Goal: Task Accomplishment & Management: Complete application form

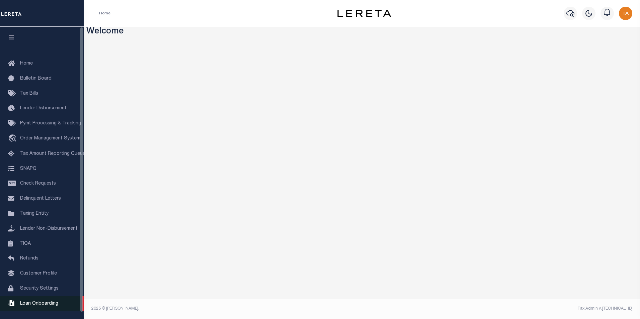
click at [37, 306] on span "Loan Onboarding" at bounding box center [39, 304] width 38 height 5
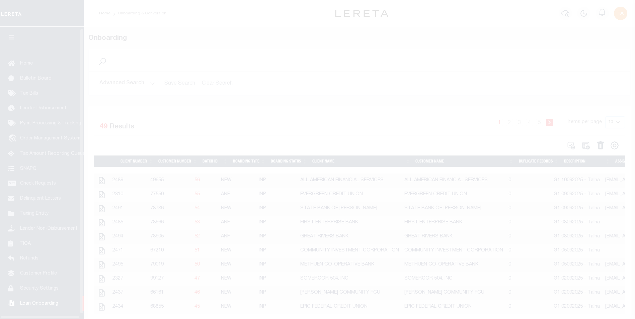
scroll to position [7, 0]
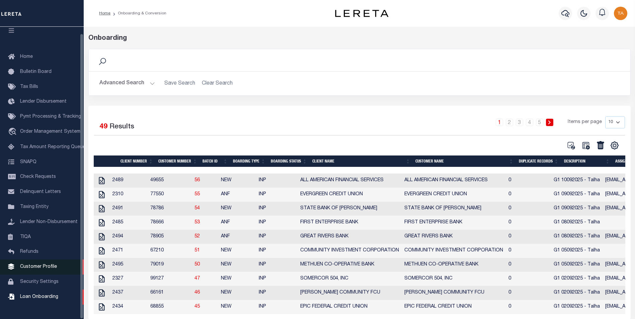
click at [49, 269] on span "Customer Profile" at bounding box center [38, 267] width 37 height 5
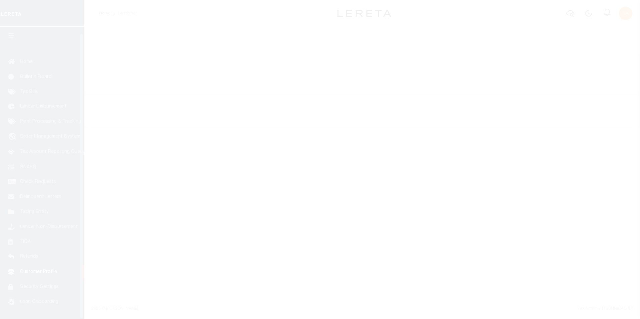
scroll to position [7, 0]
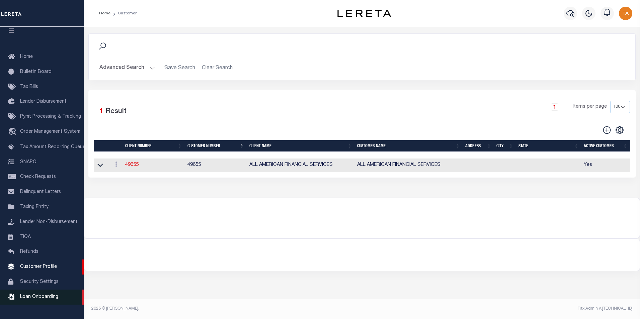
click at [51, 299] on span "Loan Onboarding" at bounding box center [39, 297] width 38 height 5
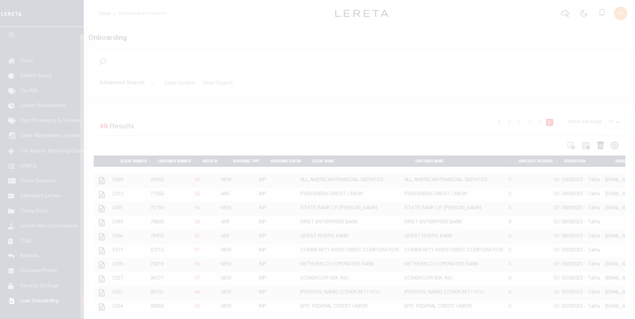
scroll to position [7, 0]
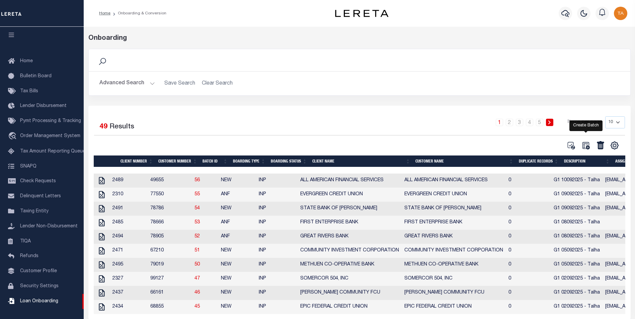
click at [587, 148] on icon at bounding box center [585, 145] width 7 height 7
select select
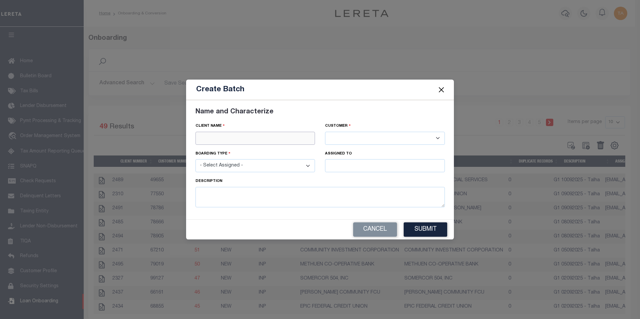
click at [274, 136] on input "text" at bounding box center [255, 138] width 120 height 13
paste input "CROSSROADS BANK"
click at [218, 147] on div "CROSSROADS BANK" at bounding box center [255, 150] width 119 height 11
type input "CROSSROADS BANK"
click at [240, 169] on select "- Select Assigned - NEW - New Loan REF - Refinance Loan CWF - Conversion with F…" at bounding box center [255, 165] width 120 height 13
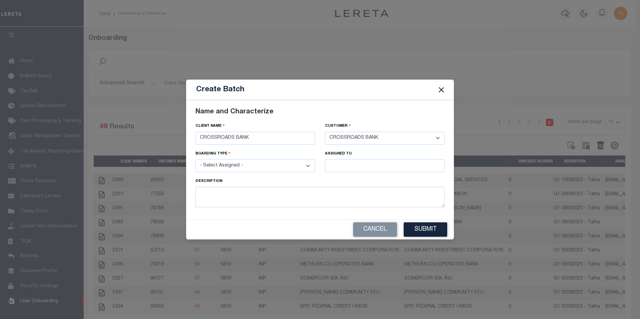
select select "NEW"
click at [195, 159] on select "- Select Assigned - NEW - New Loan REF - Refinance Loan CWF - Conversion with F…" at bounding box center [255, 165] width 120 height 13
click at [344, 165] on input "text" at bounding box center [385, 165] width 120 height 13
type input "[PERSON_NAME]"
click at [349, 178] on div "[PERSON_NAME]" at bounding box center [384, 178] width 119 height 11
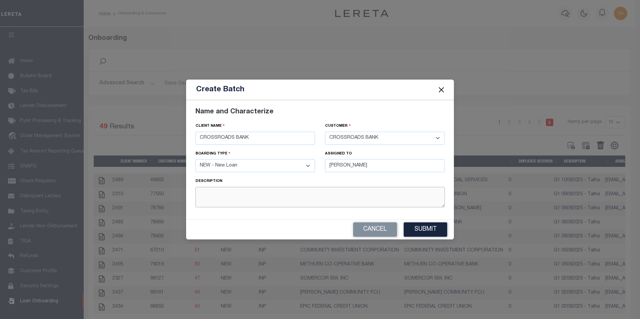
click at [253, 197] on textarea at bounding box center [319, 197] width 249 height 20
click at [257, 198] on textarea "G1 15062025 - Talha" at bounding box center [319, 197] width 249 height 20
type textarea "G1 15062025 - Talha"
click at [424, 228] on button "Submit" at bounding box center [426, 230] width 44 height 14
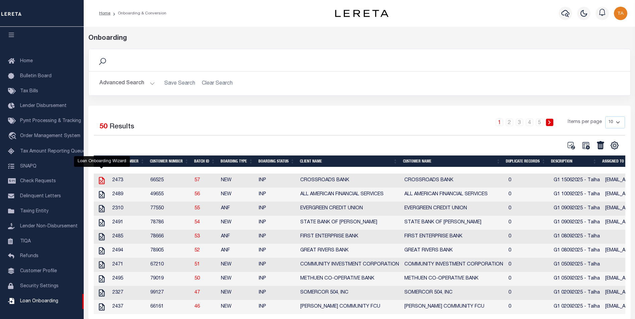
click at [101, 181] on icon at bounding box center [101, 180] width 9 height 9
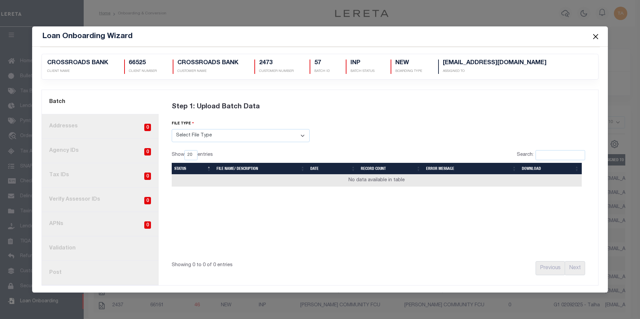
click at [196, 140] on select "Select File Type Lereta Lereta Conversion Zip" at bounding box center [241, 135] width 138 height 13
select select "LERETA"
click at [172, 129] on select "Select File Type Lereta Lereta Conversion Zip" at bounding box center [241, 135] width 138 height 13
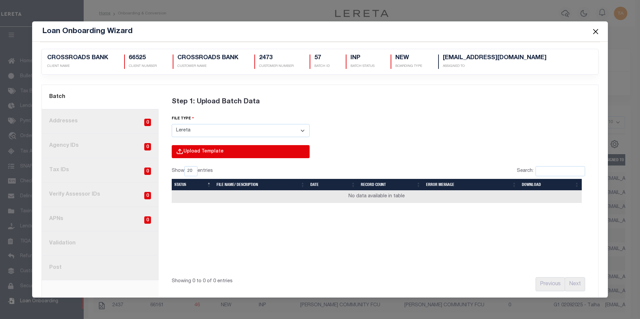
click at [189, 157] on input "file" at bounding box center [150, 158] width 319 height 27
type input "C:\fakepath\Lender-66525-Lien.csv"
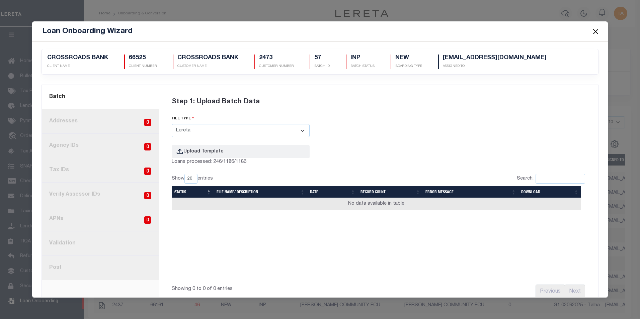
click at [595, 31] on button "Close" at bounding box center [595, 31] width 9 height 9
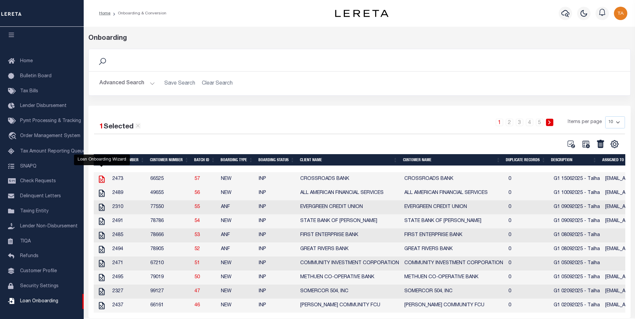
click at [100, 180] on icon at bounding box center [101, 179] width 9 height 9
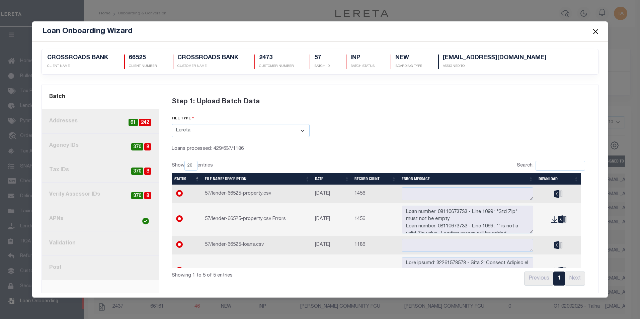
click at [595, 30] on button "Close" at bounding box center [595, 31] width 9 height 9
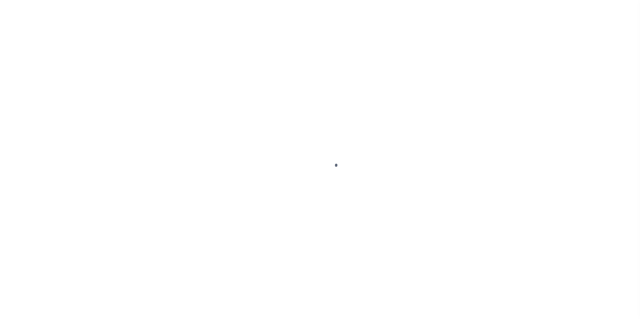
select select
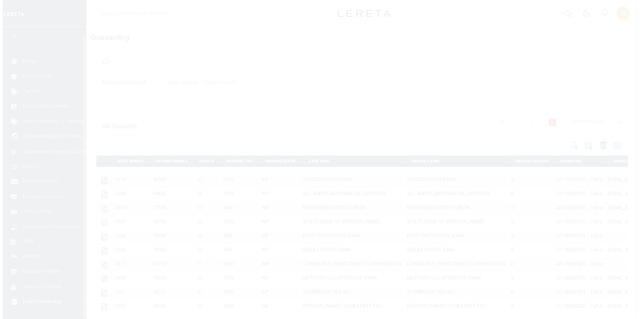
scroll to position [7, 0]
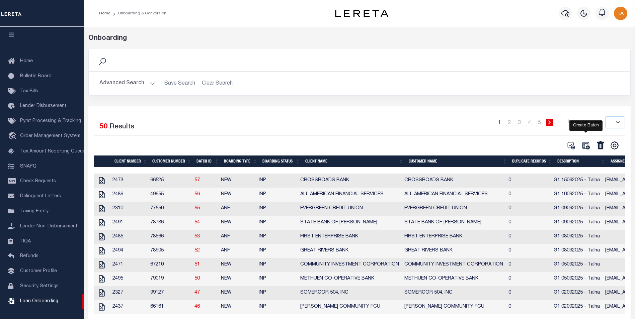
click at [587, 145] on icon at bounding box center [585, 145] width 9 height 9
select select
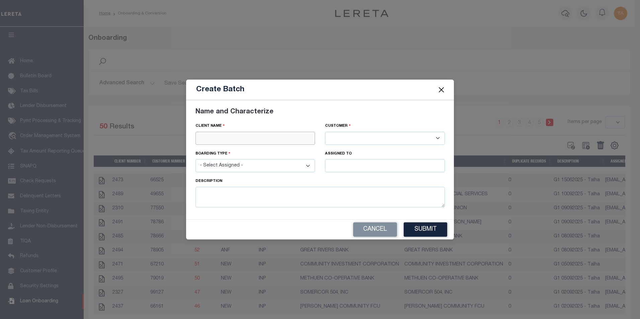
click at [206, 136] on input "text" at bounding box center [255, 138] width 120 height 13
click at [211, 138] on input "text" at bounding box center [255, 138] width 120 height 13
paste input "SECURITY BANK"
click at [214, 149] on div "SECURITY BANK" at bounding box center [255, 150] width 119 height 11
type input "SECURITY BANK"
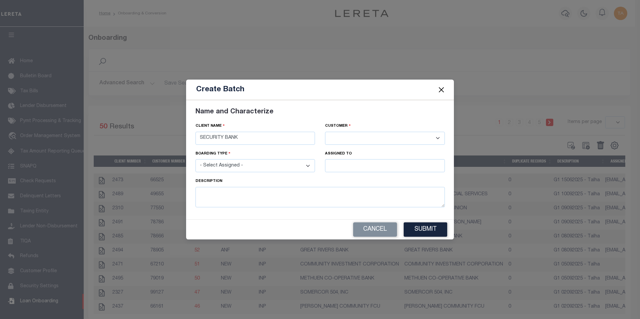
click at [211, 167] on select "- Select Assigned - NEW - New Loan REF - Refinance Loan CWF - Conversion with F…" at bounding box center [255, 165] width 120 height 13
select select "NEW"
click at [195, 159] on select "- Select Assigned - NEW - New Loan REF - Refinance Loan CWF - Conversion with F…" at bounding box center [255, 165] width 120 height 13
click at [355, 167] on input "text" at bounding box center [385, 165] width 120 height 13
type input "[PERSON_NAME]"
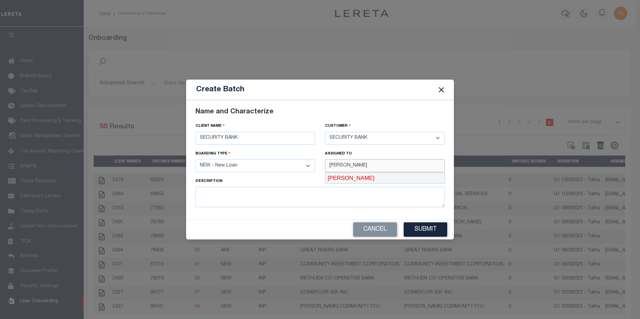
click at [340, 175] on div "[PERSON_NAME]" at bounding box center [384, 178] width 119 height 11
click at [218, 196] on textarea at bounding box center [319, 197] width 249 height 20
type textarea "G1 09092025 - Talha"
click at [250, 219] on div "Name and Characterize Client Name SECURITY BANK SECURITY BANK" at bounding box center [320, 159] width 268 height 119
click at [429, 231] on button "Submit" at bounding box center [426, 230] width 44 height 14
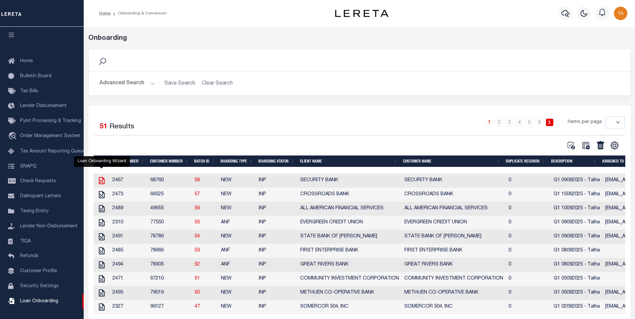
click at [100, 181] on icon at bounding box center [101, 180] width 9 height 9
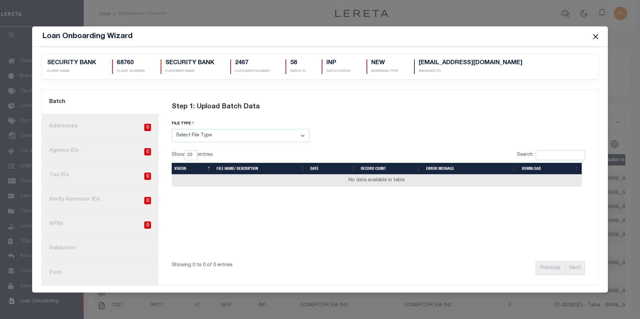
click at [271, 137] on select "Select File Type Lereta Lereta Conversion Zip" at bounding box center [241, 135] width 138 height 13
select select "LERETA"
click at [172, 129] on select "Select File Type Lereta Lereta Conversion Zip" at bounding box center [241, 135] width 138 height 13
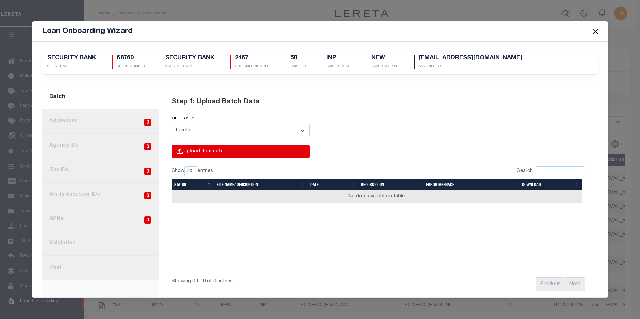
click at [206, 154] on input "file" at bounding box center [150, 158] width 319 height 27
type input "C:\fakepath\Lender-68760-Lien.csv"
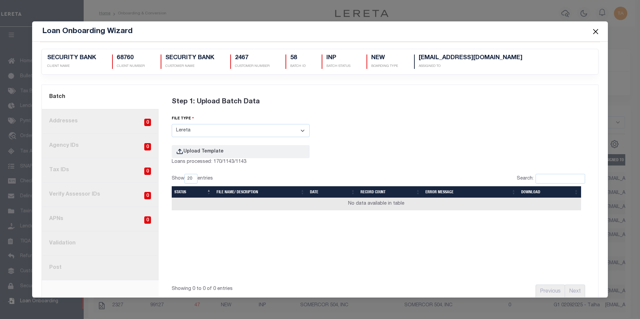
click at [126, 56] on h5 "68760" at bounding box center [131, 58] width 28 height 7
copy h5 "68760"
click at [597, 30] on button "Close" at bounding box center [595, 31] width 9 height 9
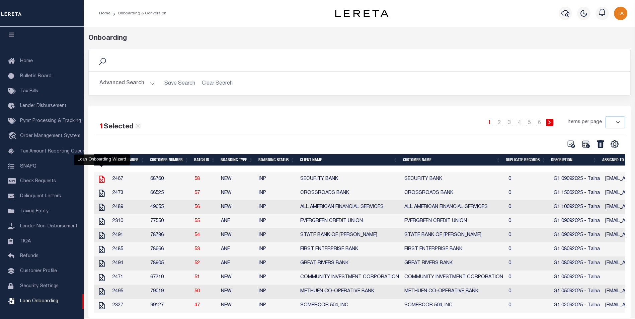
click at [102, 181] on icon at bounding box center [102, 179] width 6 height 7
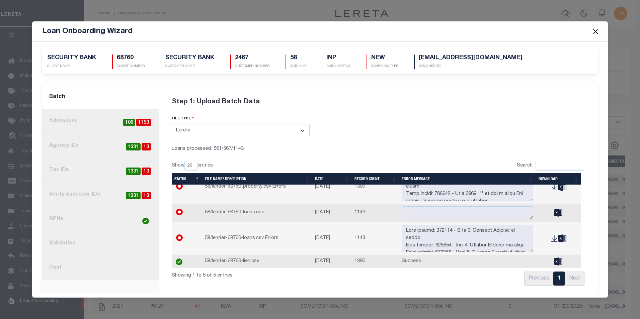
scroll to position [0, 0]
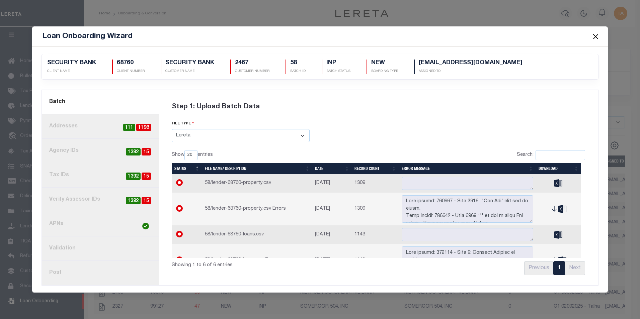
click at [63, 126] on link "2. Addresses 1198 111" at bounding box center [100, 126] width 117 height 24
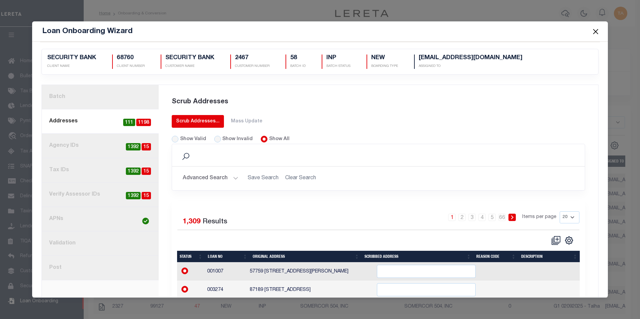
click at [201, 121] on div "Scrub Addresses..." at bounding box center [198, 121] width 44 height 7
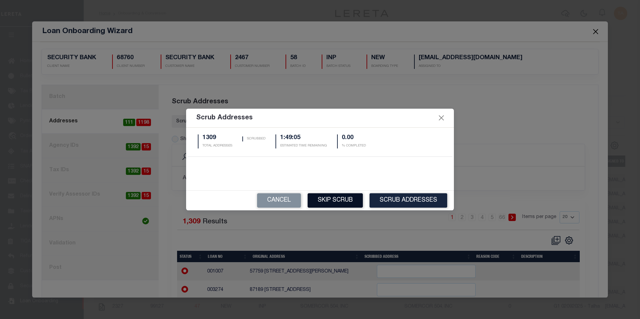
click at [329, 203] on button "Skip Scrub" at bounding box center [335, 200] width 55 height 14
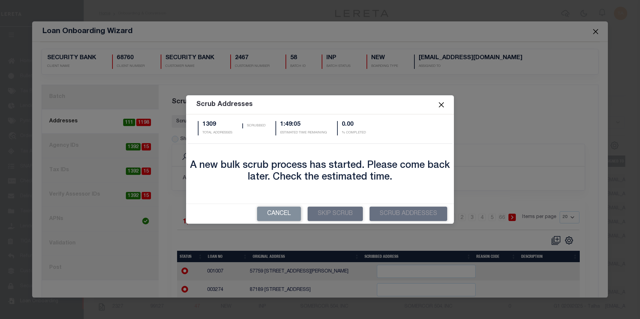
click at [442, 104] on button "Close" at bounding box center [441, 105] width 9 height 9
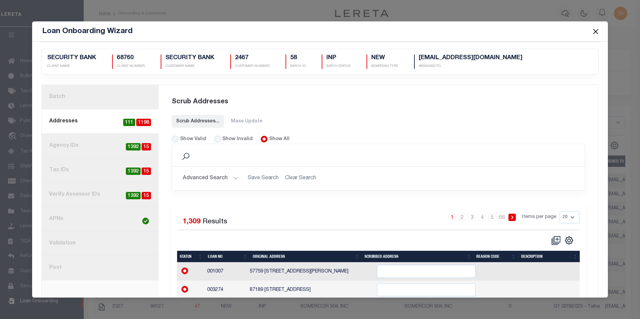
click at [596, 31] on button "Close" at bounding box center [595, 31] width 9 height 9
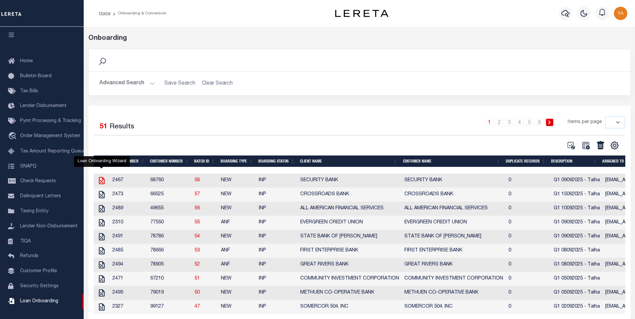
click at [103, 182] on icon at bounding box center [101, 180] width 9 height 9
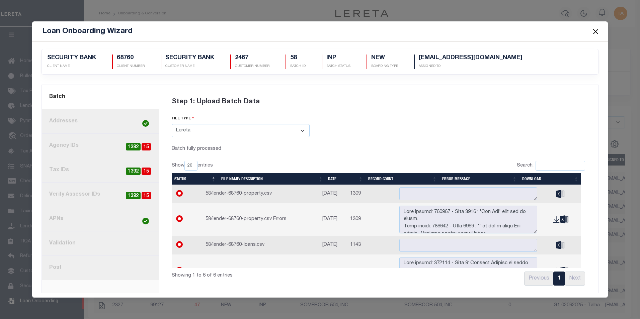
click at [595, 32] on button "Close" at bounding box center [595, 31] width 9 height 9
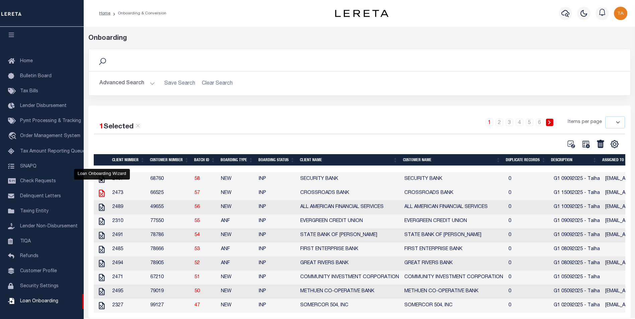
click at [101, 195] on icon "" at bounding box center [102, 193] width 6 height 7
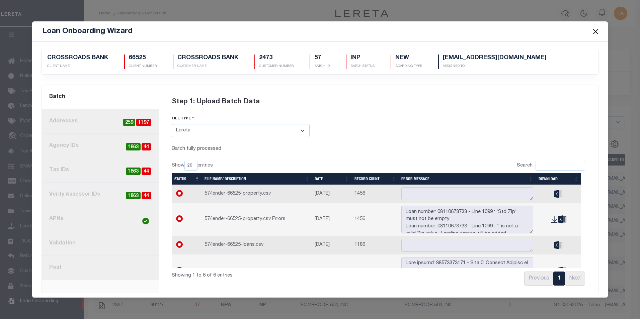
click at [96, 121] on link "2. Addresses 1197 259" at bounding box center [100, 121] width 117 height 24
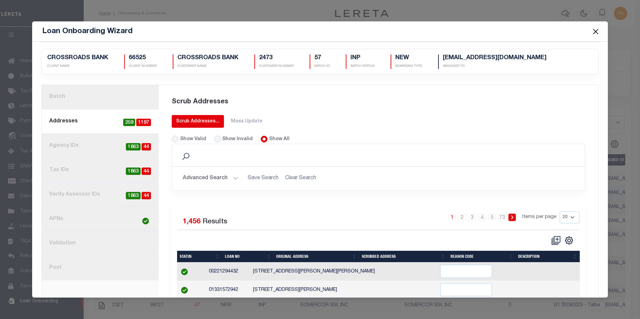
click at [200, 120] on div "Scrub Addresses..." at bounding box center [198, 121] width 44 height 7
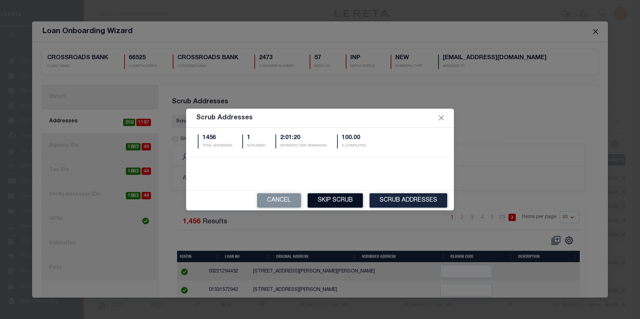
click at [341, 201] on button "Skip Scrub" at bounding box center [335, 200] width 55 height 14
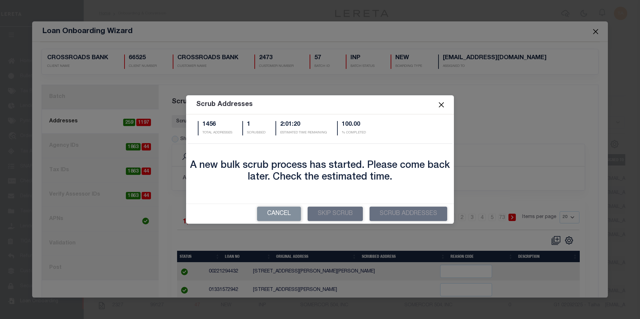
click at [440, 106] on button "Close" at bounding box center [441, 105] width 9 height 9
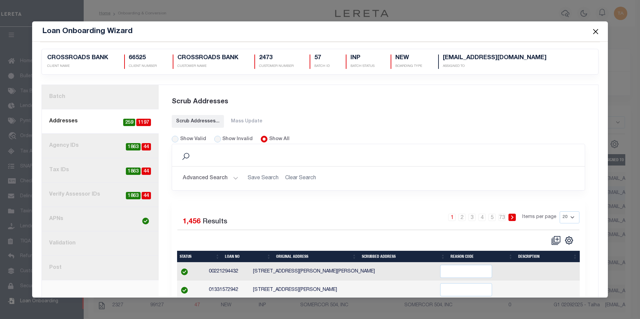
click at [594, 34] on button "Close" at bounding box center [595, 31] width 9 height 9
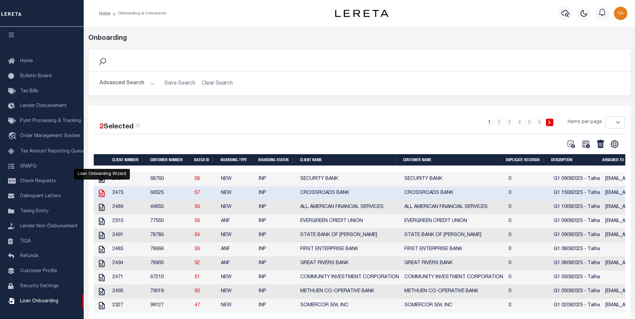
click at [98, 193] on icon "" at bounding box center [101, 193] width 9 height 9
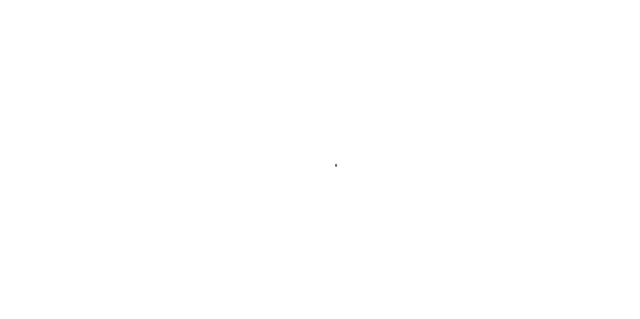
scroll to position [7, 0]
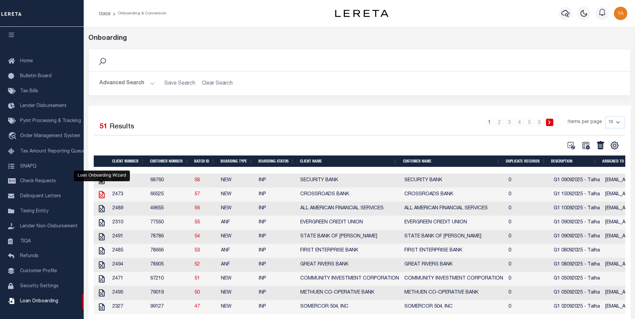
click at [100, 196] on icon "" at bounding box center [102, 194] width 6 height 7
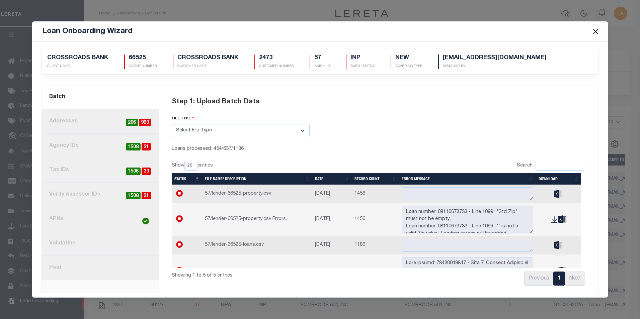
click at [75, 172] on link "4. Tax IDs 33 1506" at bounding box center [100, 170] width 117 height 24
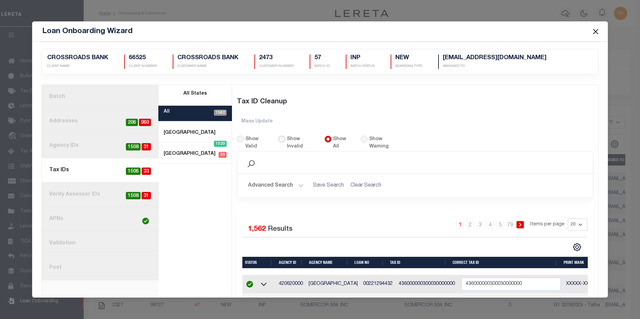
click at [279, 140] on input "Show Invalid" at bounding box center [281, 139] width 7 height 7
radio input "true"
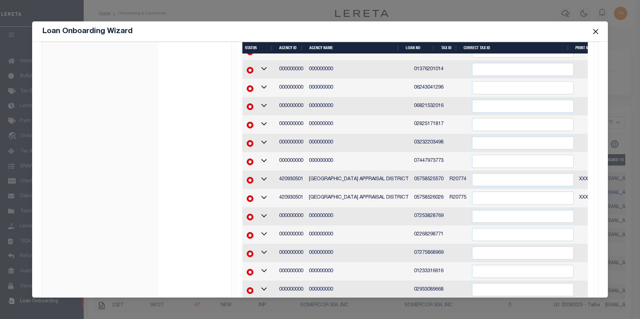
scroll to position [252, 0]
click at [596, 32] on button "Close" at bounding box center [595, 31] width 9 height 9
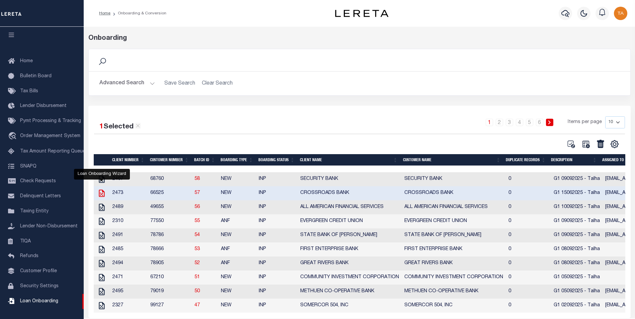
click at [101, 195] on icon "" at bounding box center [101, 193] width 9 height 9
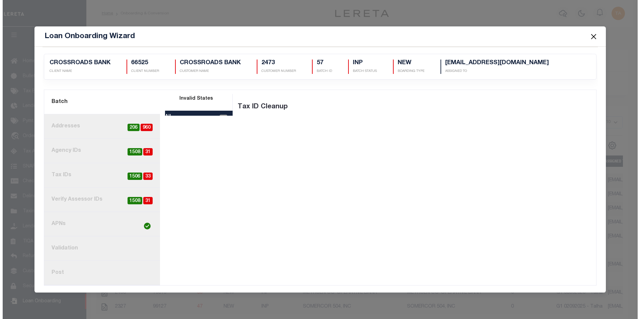
scroll to position [0, 0]
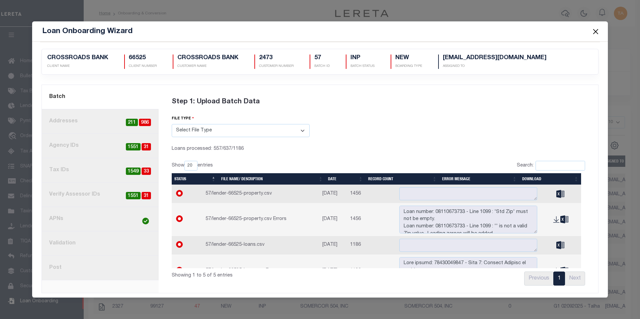
click at [593, 31] on button "Close" at bounding box center [595, 31] width 9 height 9
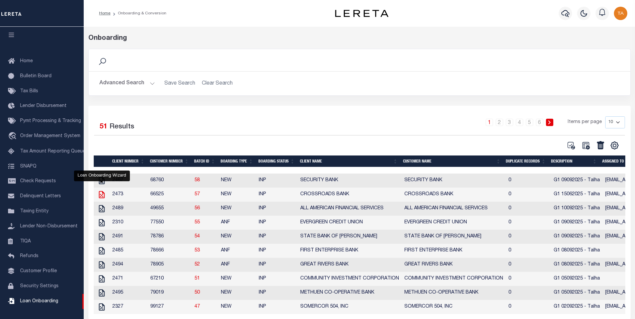
click at [101, 196] on icon "" at bounding box center [101, 194] width 9 height 9
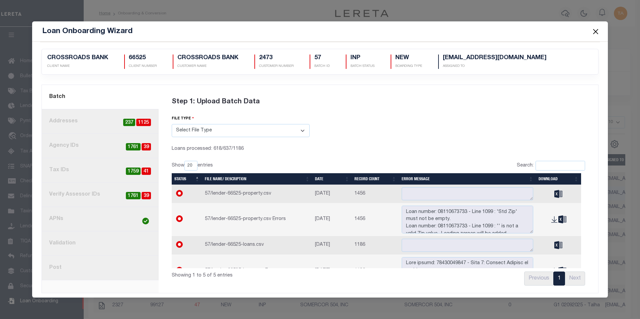
click at [595, 31] on button "Close" at bounding box center [595, 31] width 9 height 9
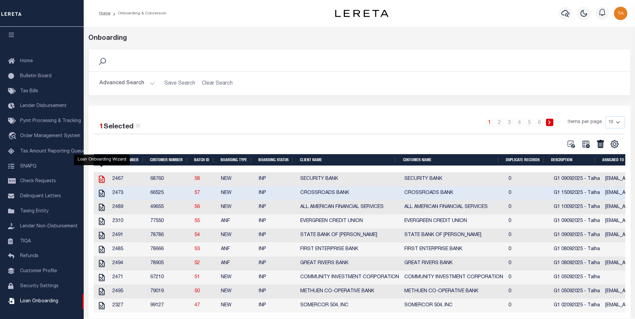
click at [102, 181] on icon "" at bounding box center [101, 179] width 9 height 9
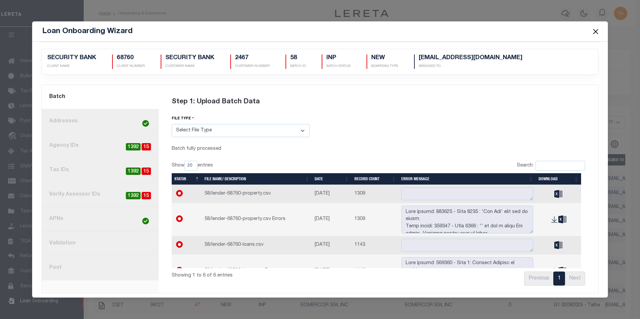
click at [596, 31] on button "Close" at bounding box center [595, 31] width 9 height 9
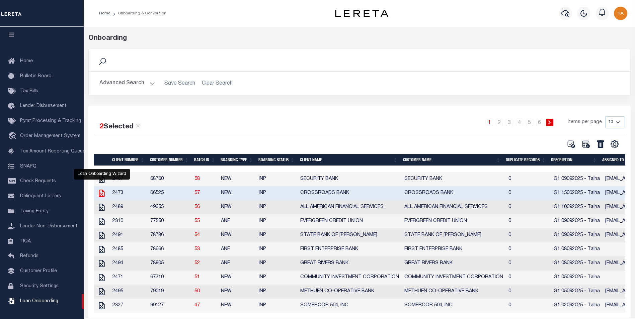
click at [100, 195] on icon "" at bounding box center [102, 193] width 6 height 7
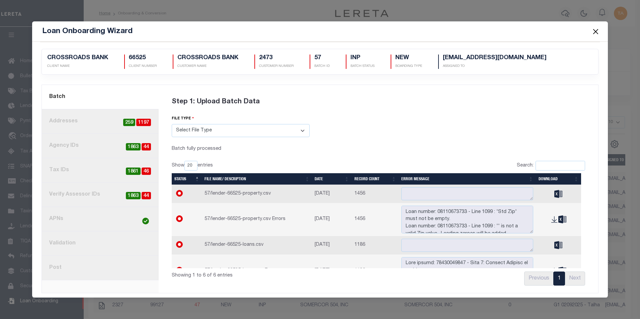
click at [596, 31] on button "Close" at bounding box center [595, 31] width 9 height 9
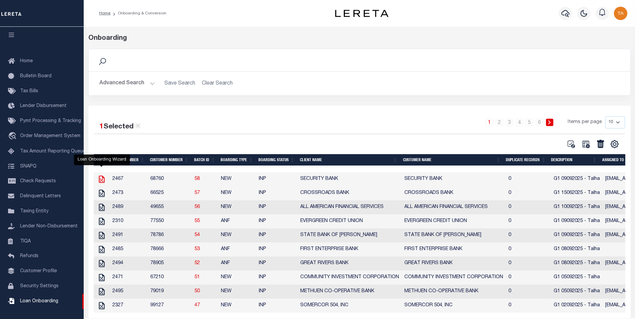
click at [103, 180] on icon "" at bounding box center [101, 179] width 9 height 9
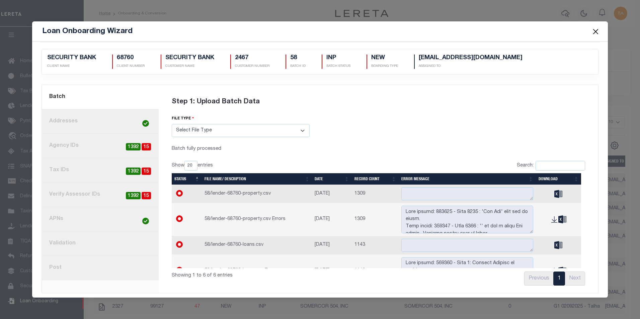
click at [55, 270] on link "8. Post" at bounding box center [100, 268] width 117 height 24
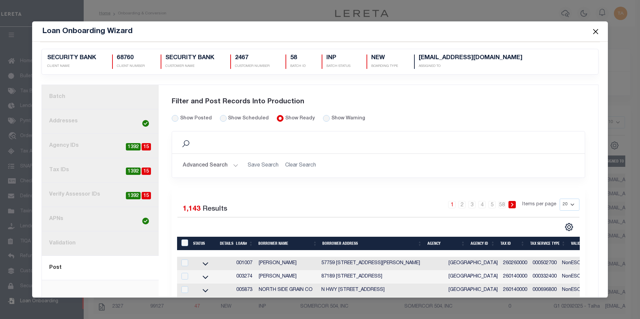
click at [94, 98] on link "1. Batch" at bounding box center [100, 97] width 117 height 24
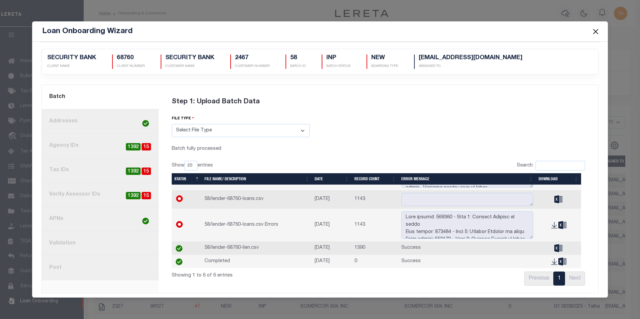
scroll to position [41, 0]
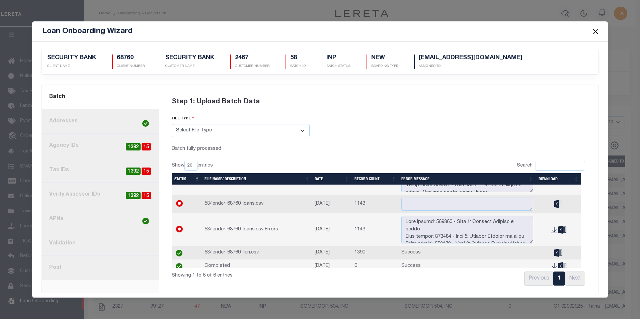
click at [68, 268] on link "8. Post" at bounding box center [100, 268] width 117 height 24
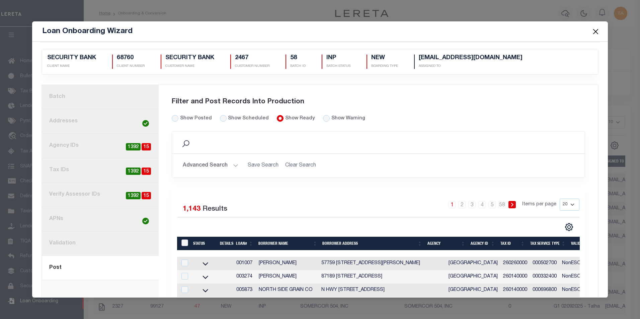
click at [181, 245] on input "LoanPrepID" at bounding box center [184, 243] width 7 height 7
checkbox input "true"
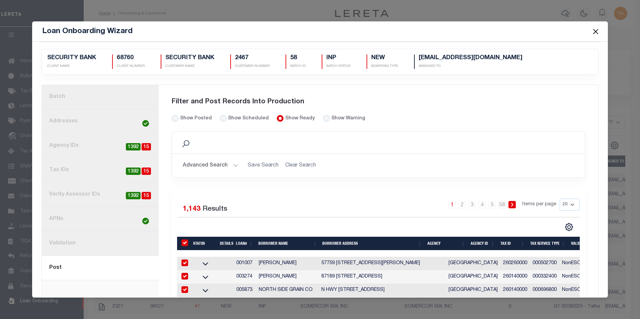
checkbox input "true"
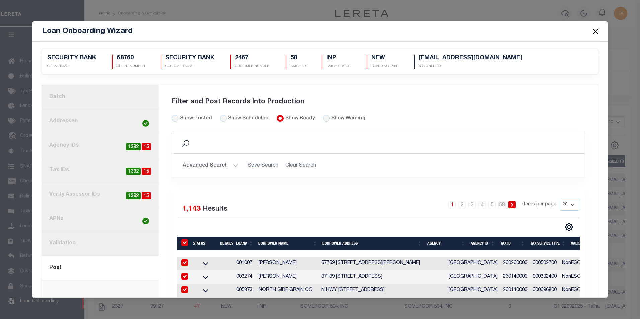
checkbox input "true"
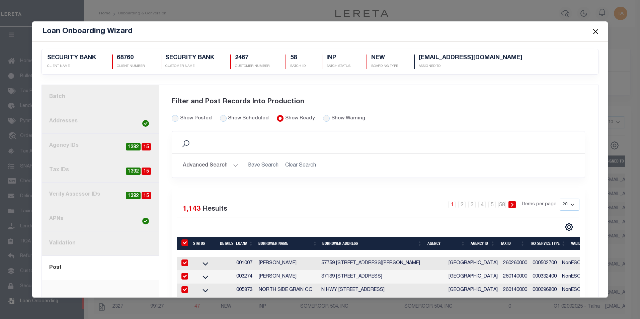
checkbox input "true"
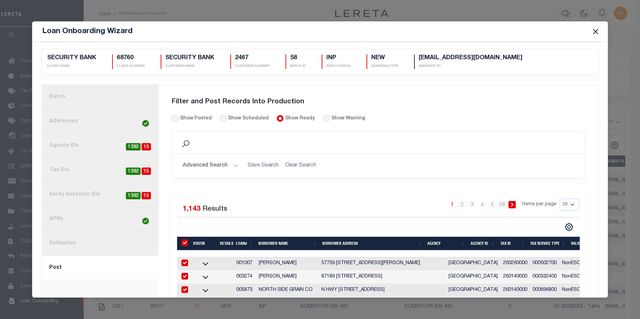
checkbox input "true"
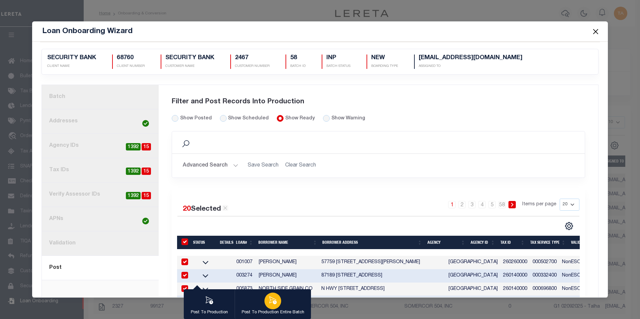
click at [268, 302] on icon "button" at bounding box center [272, 300] width 9 height 9
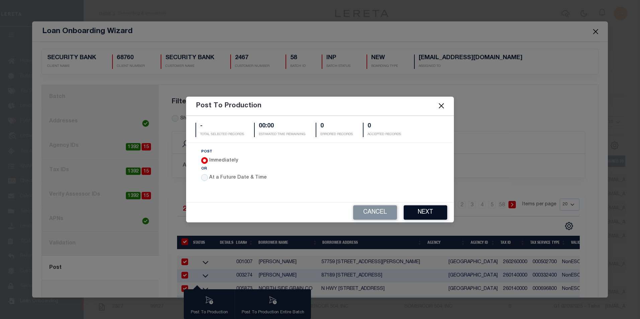
click at [421, 212] on button "Next" at bounding box center [426, 212] width 44 height 14
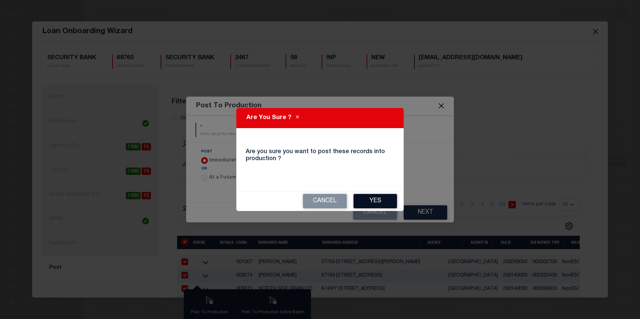
click at [382, 205] on button "Yes" at bounding box center [375, 201] width 44 height 14
